Goal: Task Accomplishment & Management: Manage account settings

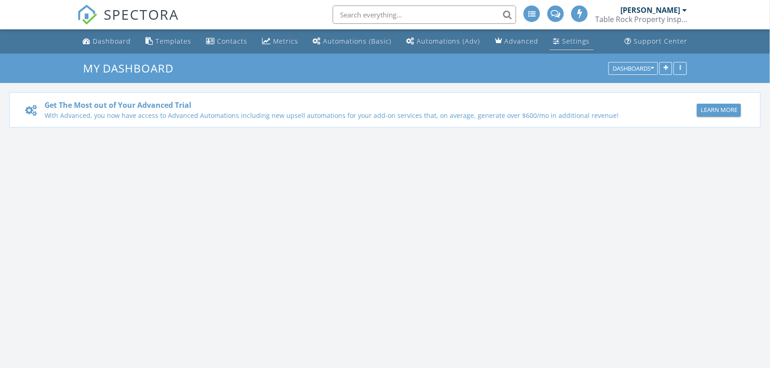
click at [573, 39] on div "Settings" at bounding box center [576, 41] width 28 height 9
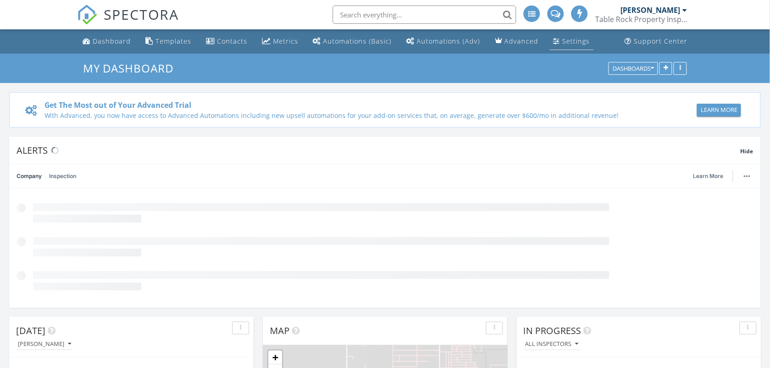
scroll to position [1059, 788]
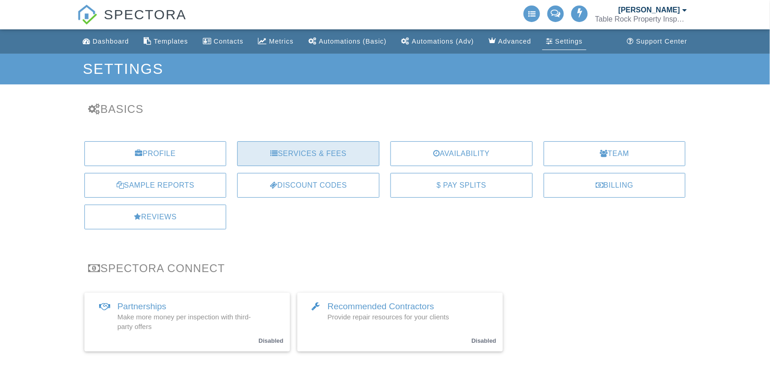
click at [274, 156] on div at bounding box center [274, 153] width 8 height 7
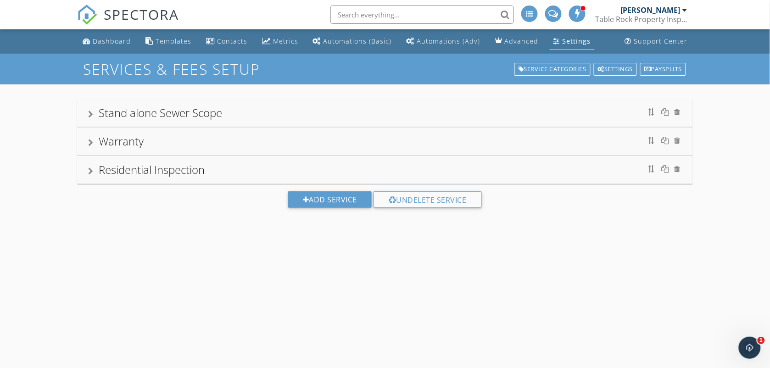
drag, startPoint x: 166, startPoint y: 170, endPoint x: 89, endPoint y: 166, distance: 76.7
click at [166, 170] on div "Residential Inspection" at bounding box center [152, 169] width 106 height 15
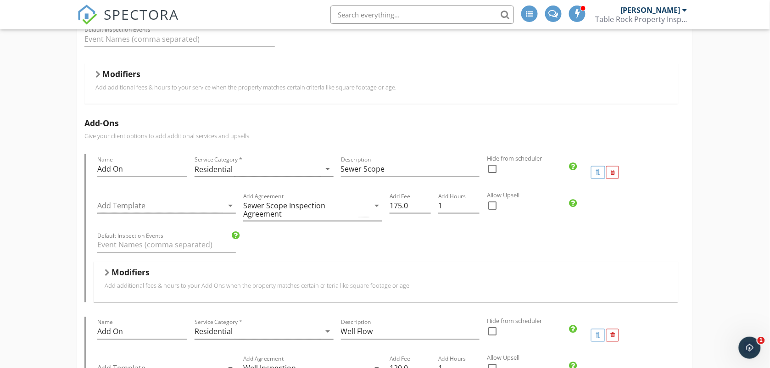
scroll to position [275, 0]
click at [103, 79] on div "Modifiers" at bounding box center [380, 75] width 571 height 14
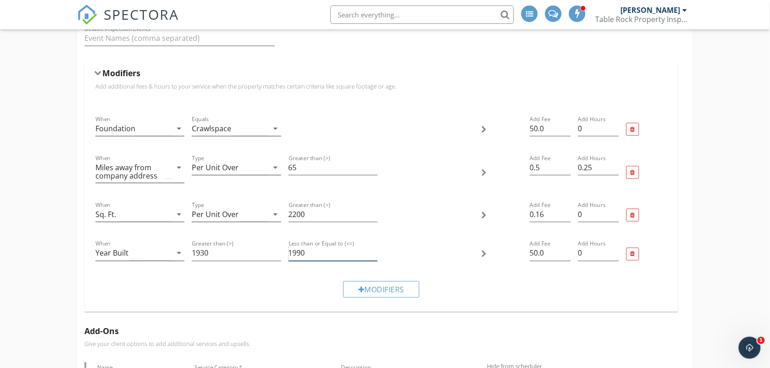
click at [311, 253] on input "1990" at bounding box center [332, 253] width 89 height 15
type input "1979"
click at [543, 254] on input "50.0" at bounding box center [550, 253] width 41 height 15
type input "5"
type input "25"
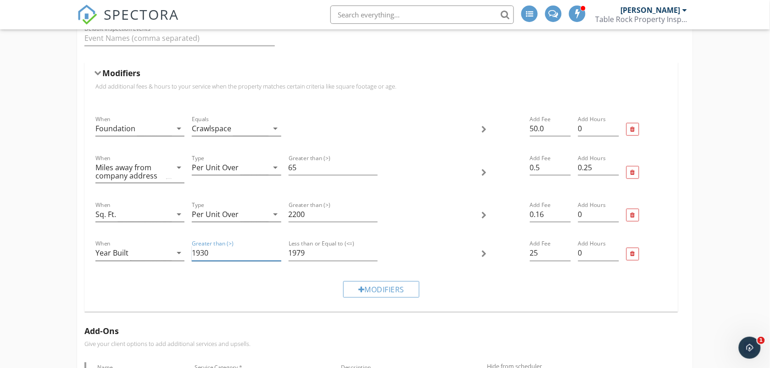
click at [237, 255] on input "1930" at bounding box center [236, 253] width 89 height 15
type input "1925"
click at [480, 276] on div "Modifiers" at bounding box center [381, 289] width 579 height 31
click at [464, 289] on div "Modifiers" at bounding box center [381, 289] width 579 height 31
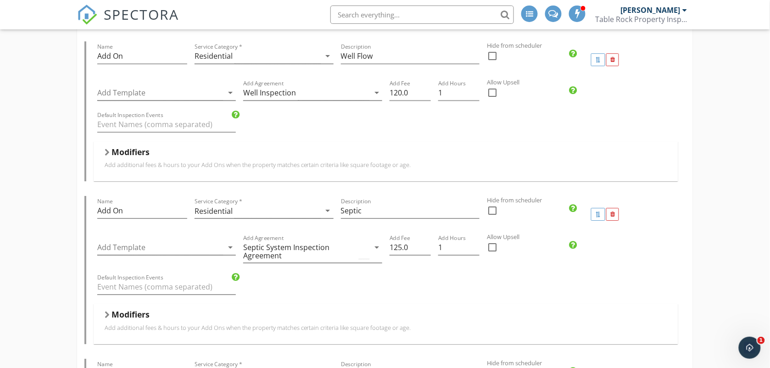
scroll to position [757, 0]
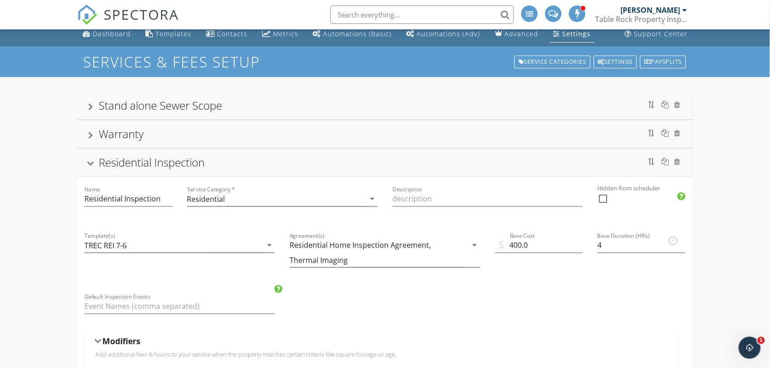
scroll to position [0, 0]
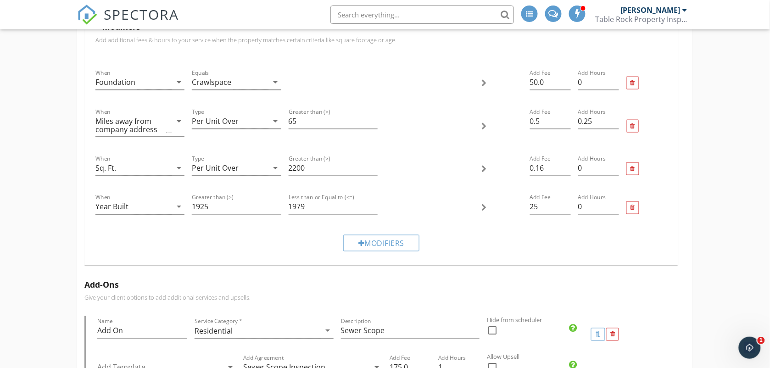
drag, startPoint x: 760, startPoint y: 82, endPoint x: 609, endPoint y: 66, distance: 152.7
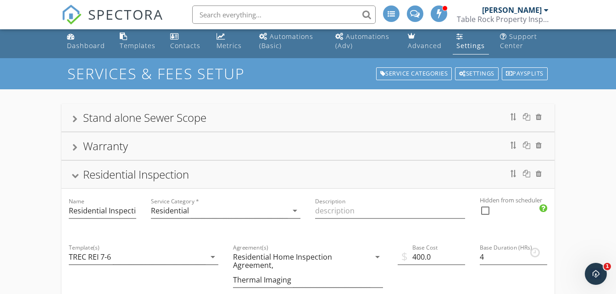
scroll to position [0, 0]
